Goal: Task Accomplishment & Management: Manage account settings

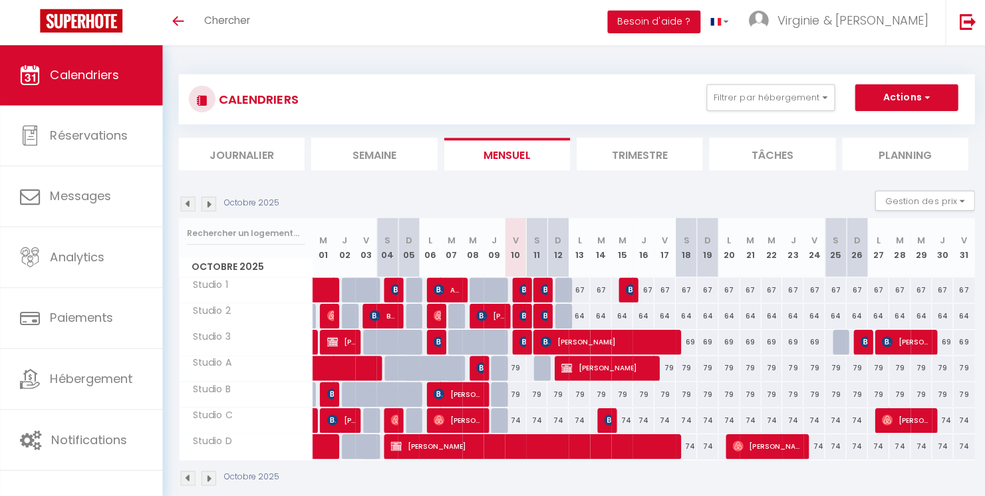
click at [522, 316] on img at bounding box center [521, 315] width 11 height 11
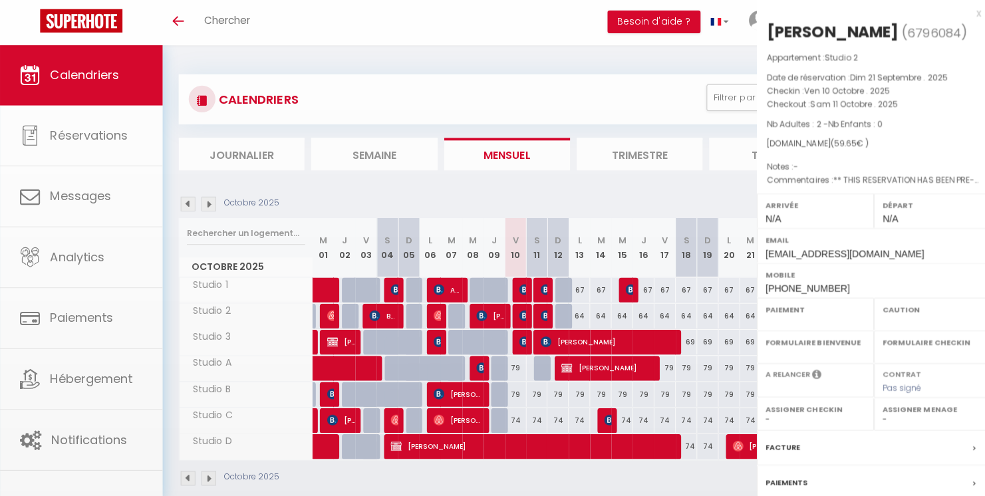
select select "OK"
select select "KO"
select select "0"
select select "1"
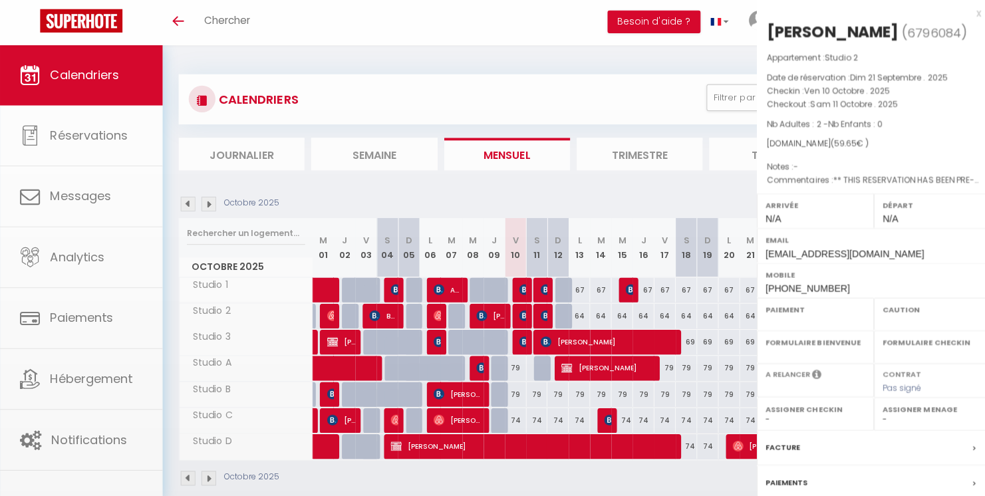
select select
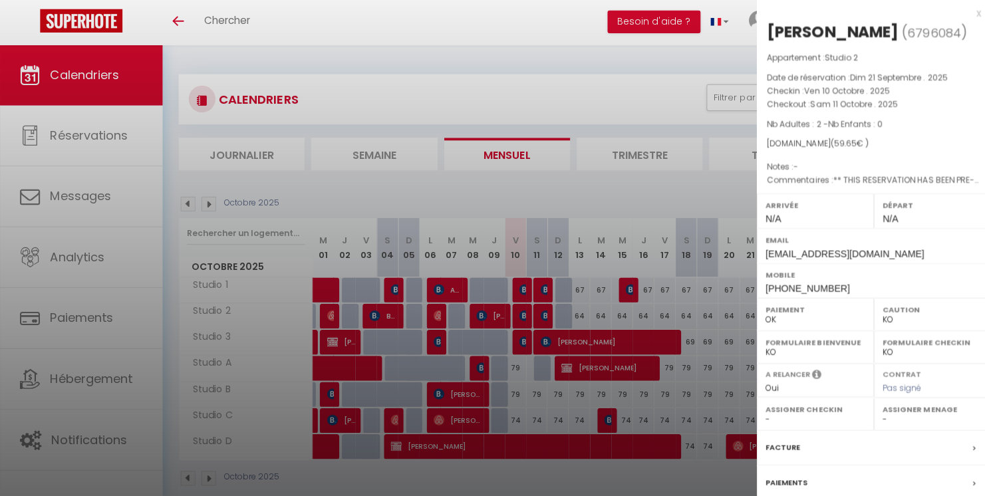
click at [961, 13] on div "x" at bounding box center [863, 15] width 223 height 16
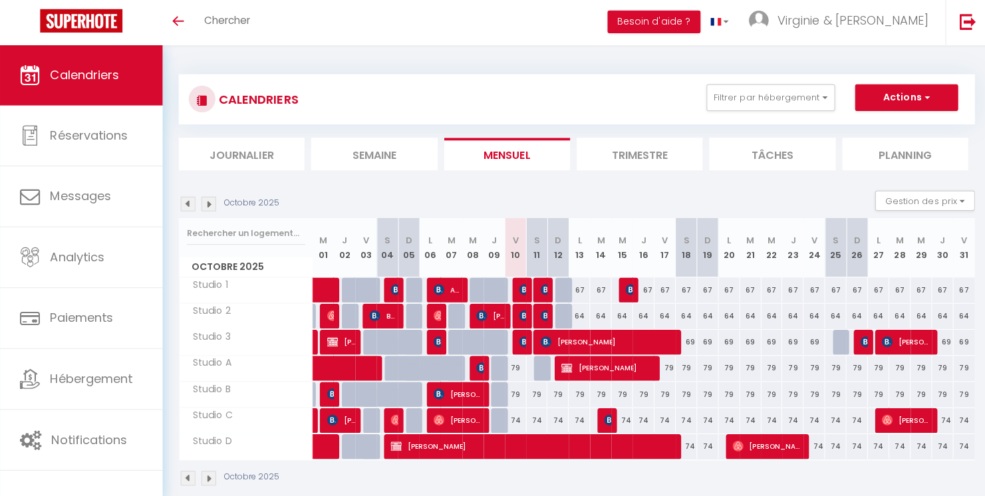
click at [521, 290] on img at bounding box center [521, 289] width 11 height 11
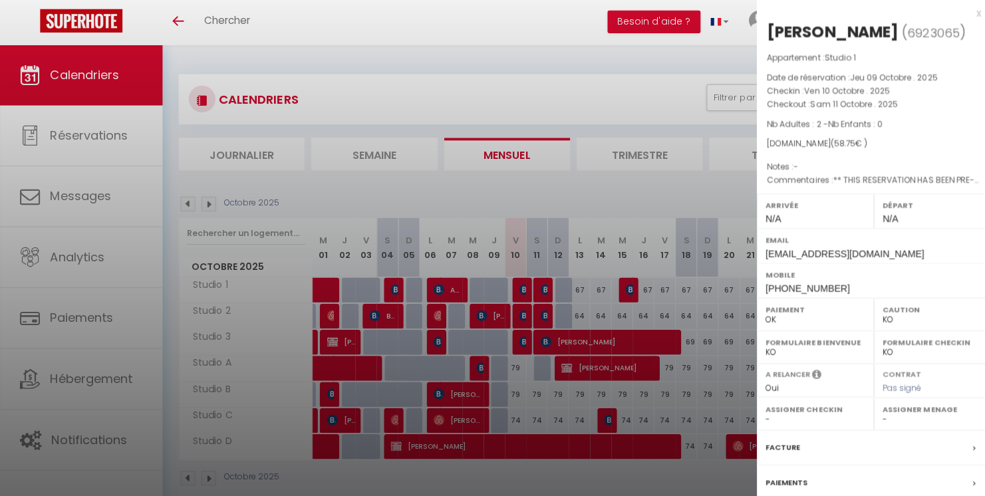
click at [514, 295] on div at bounding box center [492, 248] width 985 height 496
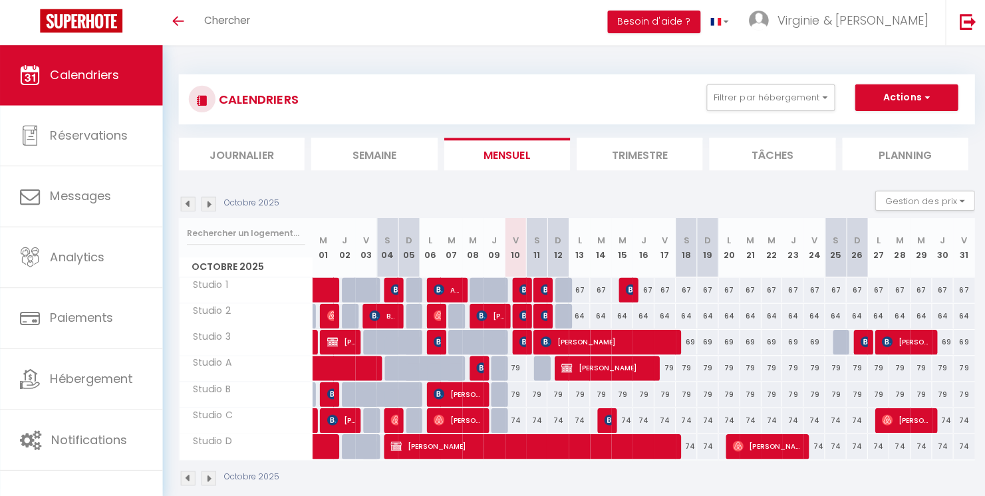
click at [543, 295] on img at bounding box center [542, 289] width 11 height 11
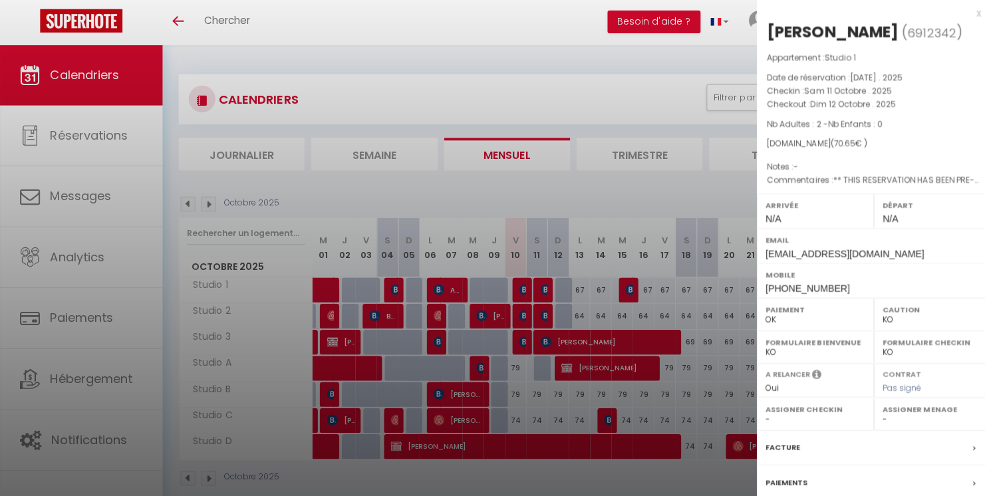
click at [524, 288] on div at bounding box center [492, 248] width 985 height 496
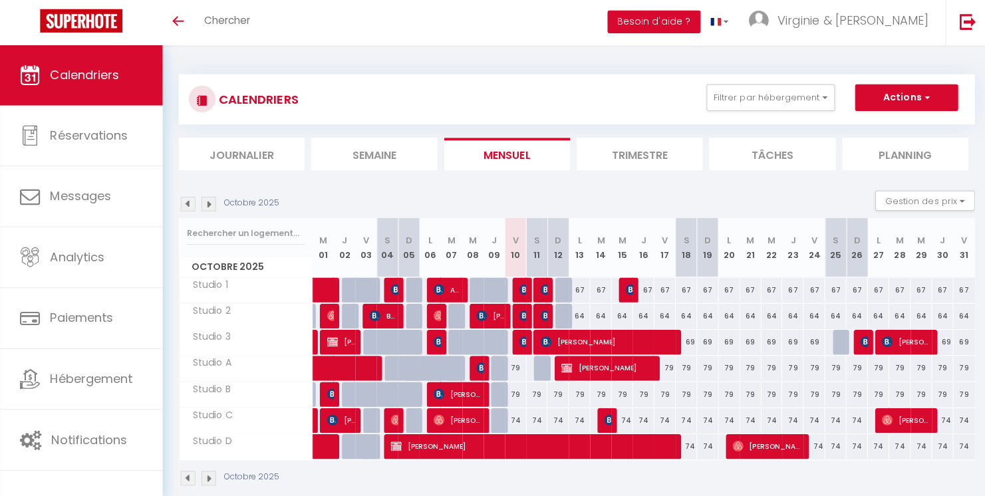
click at [516, 288] on img at bounding box center [521, 289] width 11 height 11
